Goal: Information Seeking & Learning: Learn about a topic

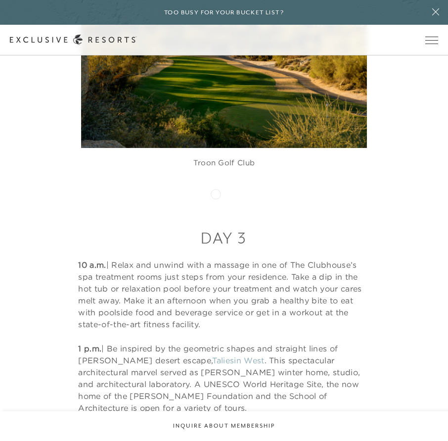
scroll to position [1960, 0]
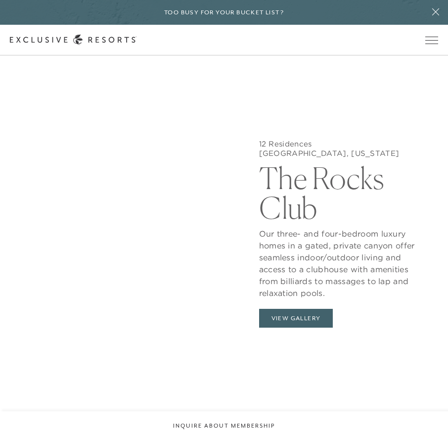
scroll to position [3104, 0]
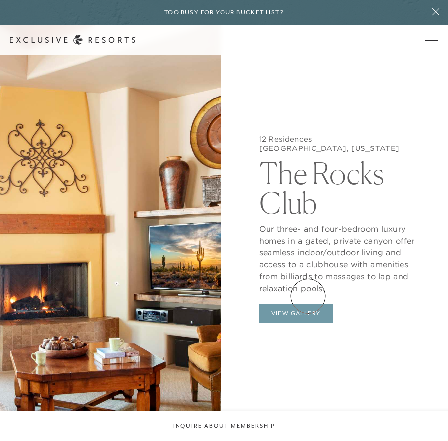
click at [308, 304] on button "View Gallery" at bounding box center [296, 313] width 74 height 19
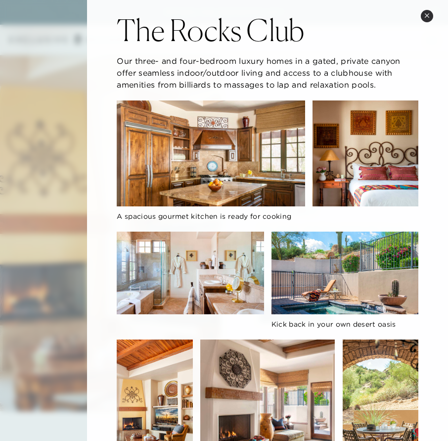
scroll to position [18, 0]
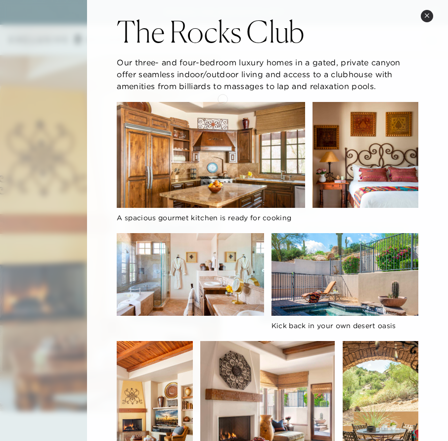
drag, startPoint x: 115, startPoint y: 15, endPoint x: 223, endPoint y: 98, distance: 136.1
click at [223, 98] on div "The Rocks Club Our three- and four-bedroom luxury homes in a gated, private can…" at bounding box center [267, 261] width 361 height 559
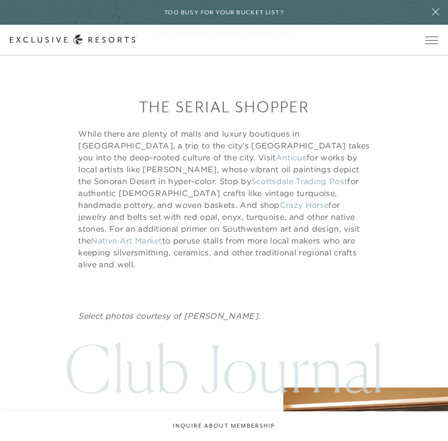
scroll to position [3415, 0]
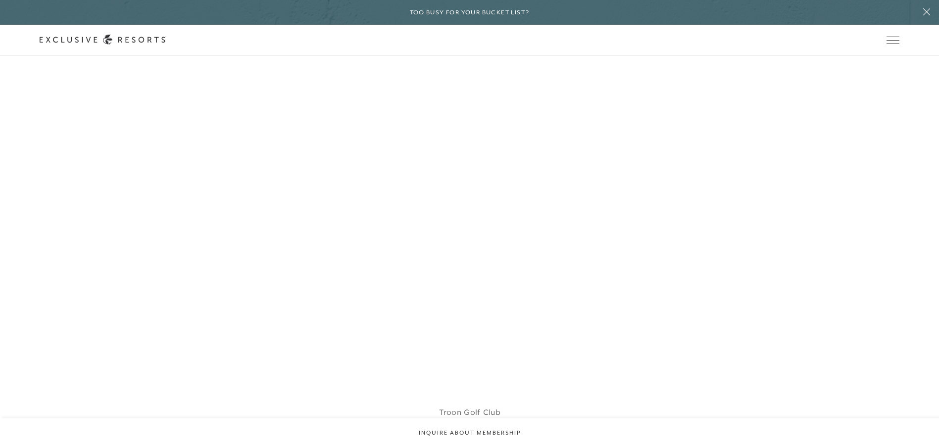
scroll to position [1880, 0]
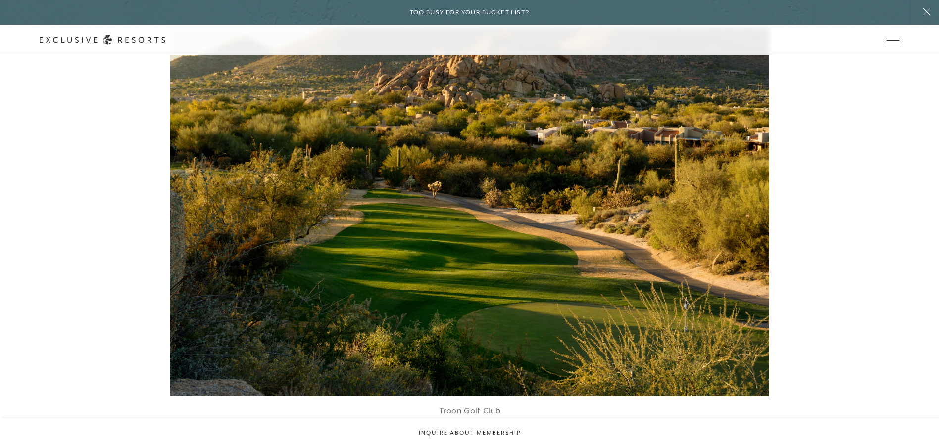
click at [283, 109] on figure "Troon Golf Club" at bounding box center [469, 232] width 599 height 408
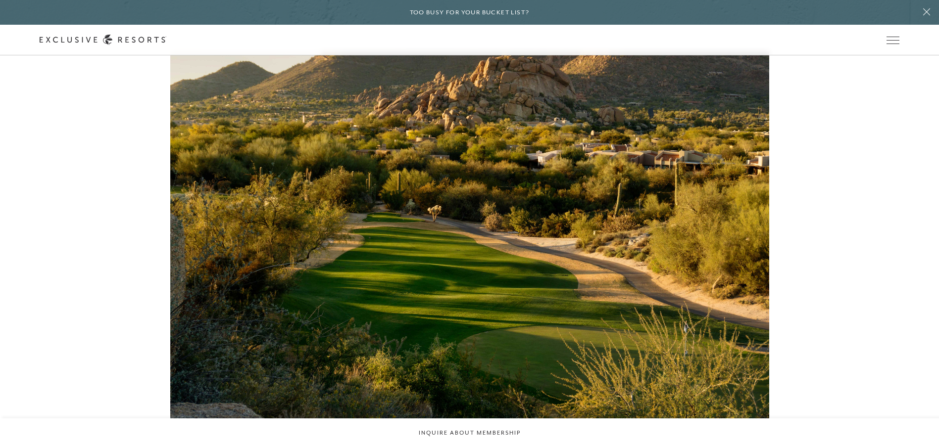
scroll to position [1781, 0]
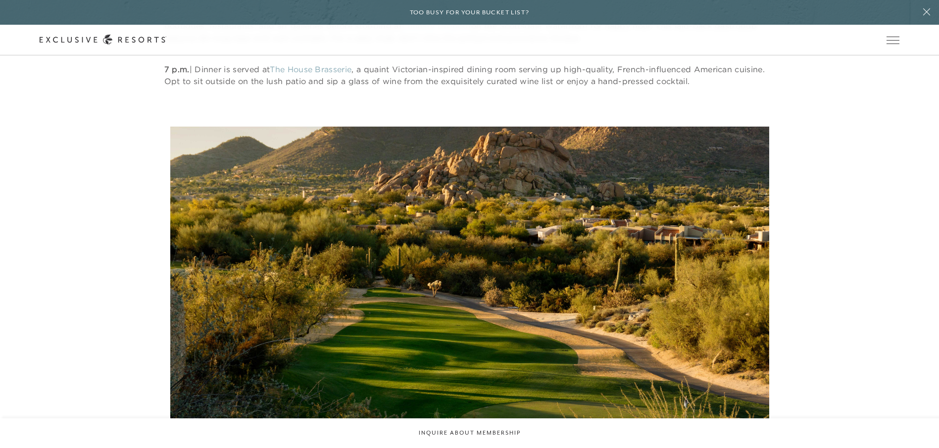
click at [304, 234] on figure "Troon Golf Club" at bounding box center [469, 331] width 599 height 408
click at [448, 202] on figure "Troon Golf Club" at bounding box center [469, 331] width 599 height 408
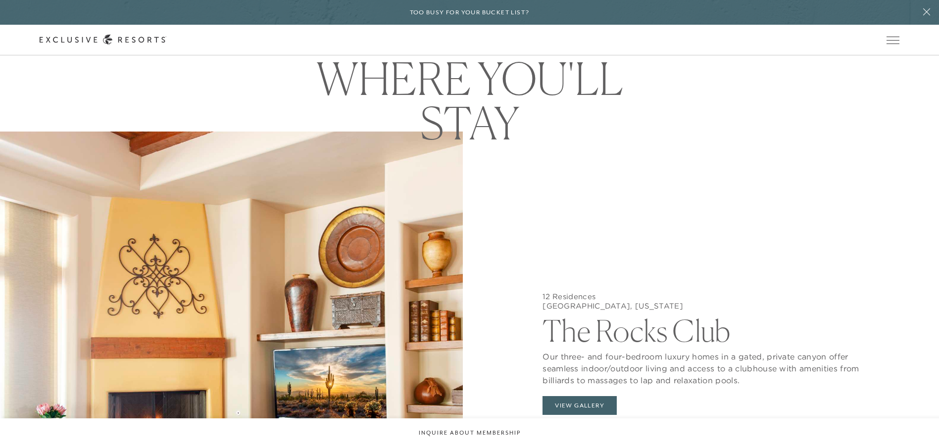
scroll to position [3118, 0]
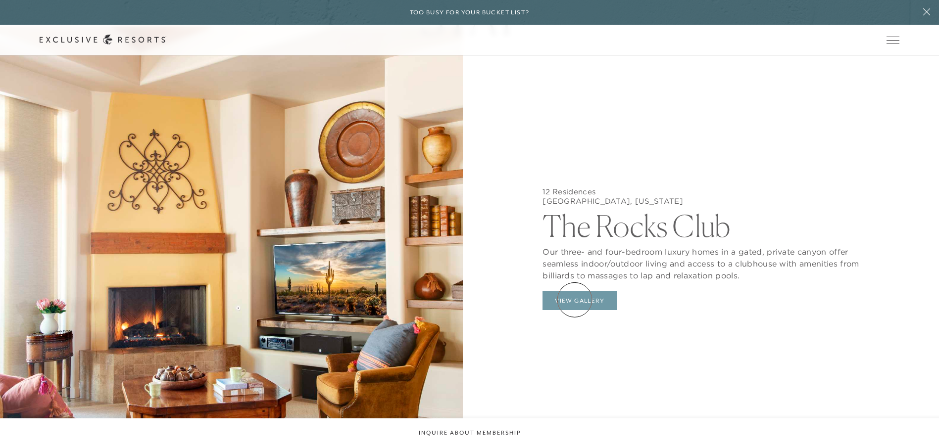
click at [448, 300] on button "View Gallery" at bounding box center [579, 300] width 74 height 19
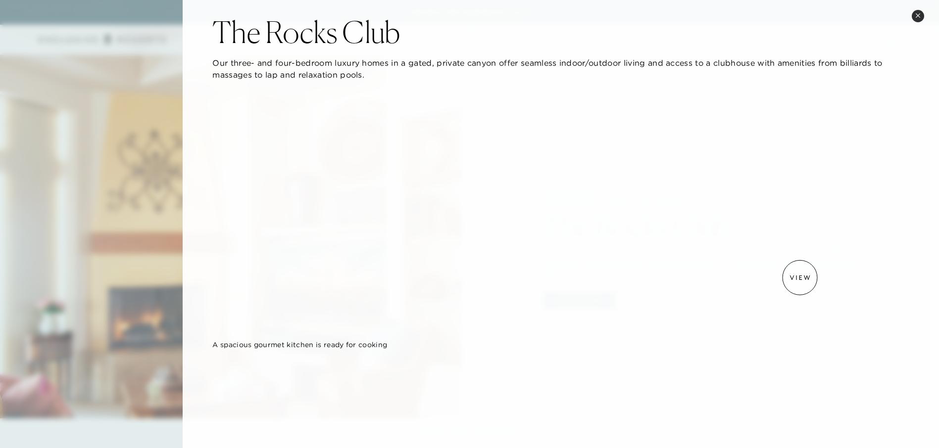
scroll to position [0, 0]
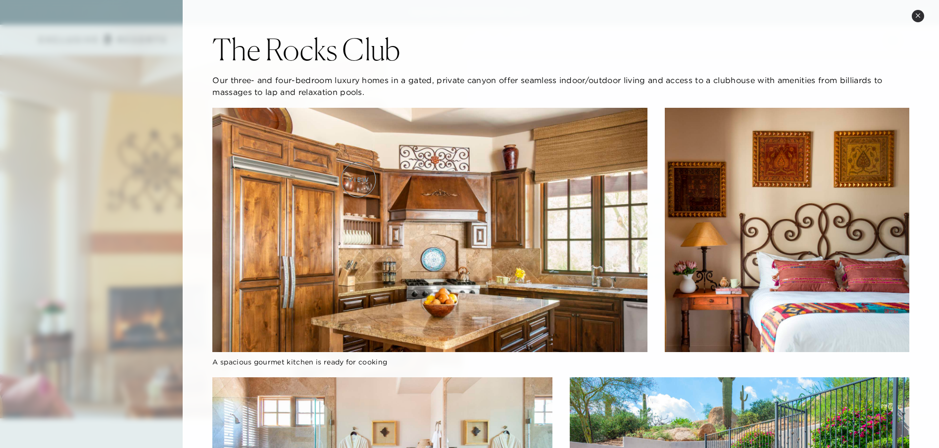
drag, startPoint x: 358, startPoint y: 180, endPoint x: 239, endPoint y: 108, distance: 139.6
click at [239, 108] on img at bounding box center [429, 230] width 434 height 244
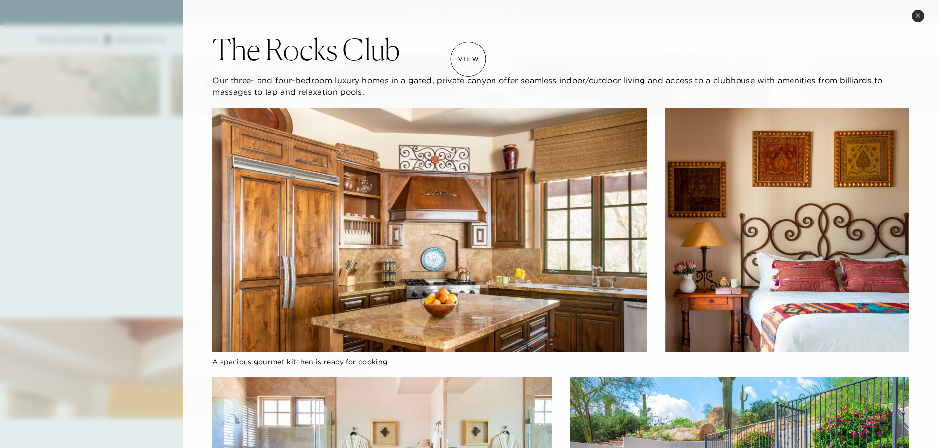
scroll to position [2722, 0]
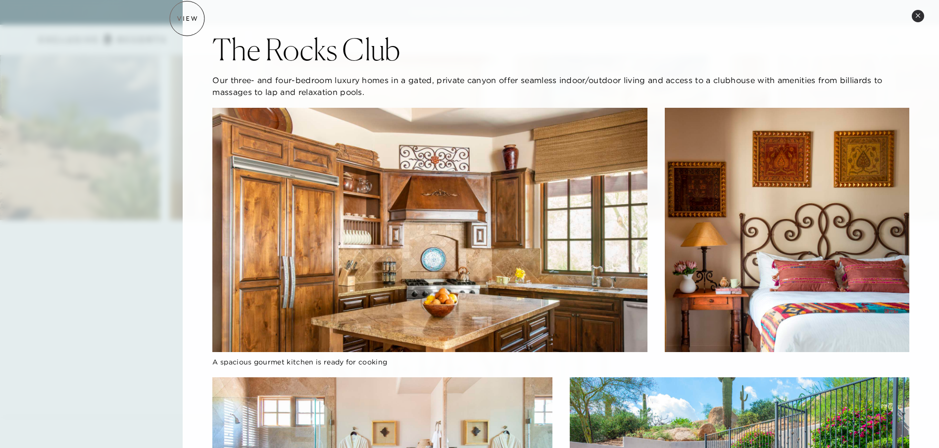
drag, startPoint x: 187, startPoint y: 18, endPoint x: 570, endPoint y: 17, distance: 383.0
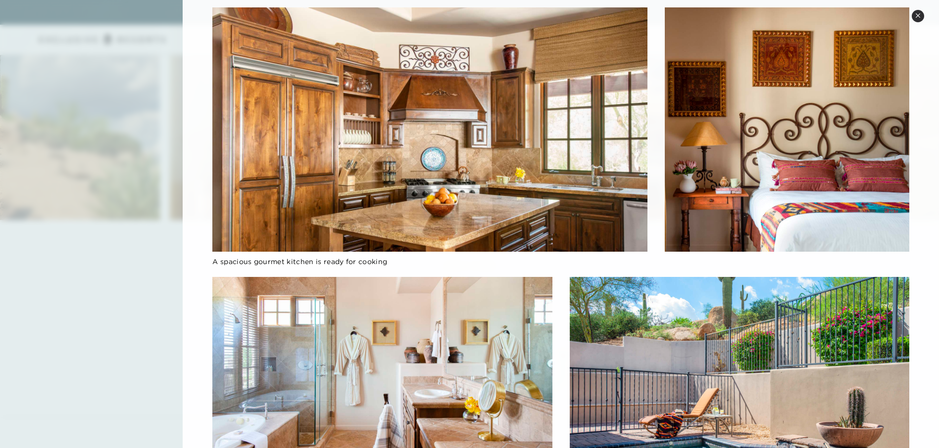
scroll to position [0, 0]
